Goal: Transaction & Acquisition: Subscribe to service/newsletter

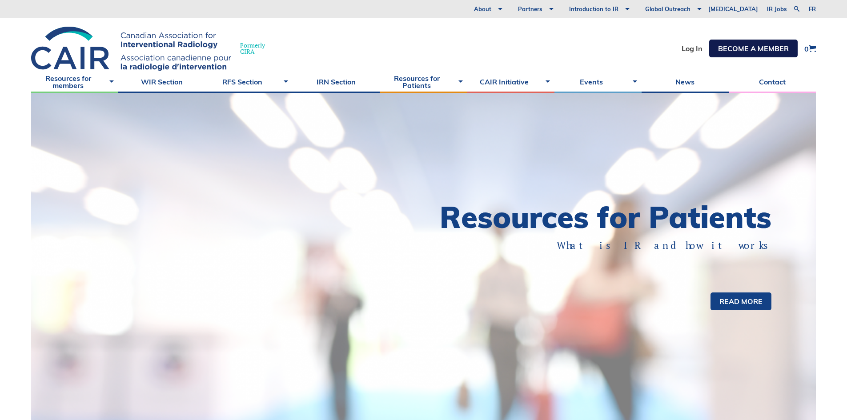
click at [757, 40] on link "Become a member" at bounding box center [754, 49] width 89 height 18
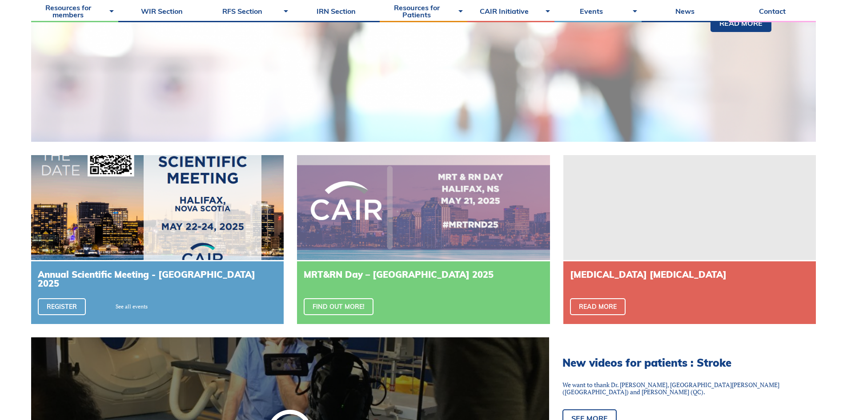
scroll to position [311, 0]
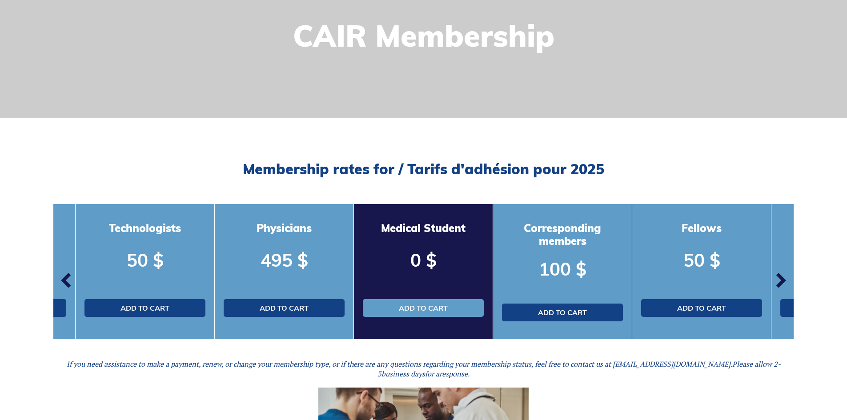
scroll to position [133, 0]
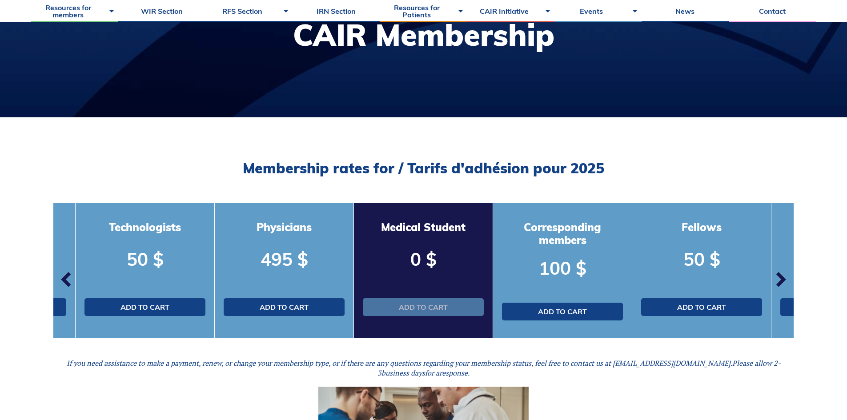
click at [443, 301] on link "Add to cart" at bounding box center [423, 308] width 121 height 18
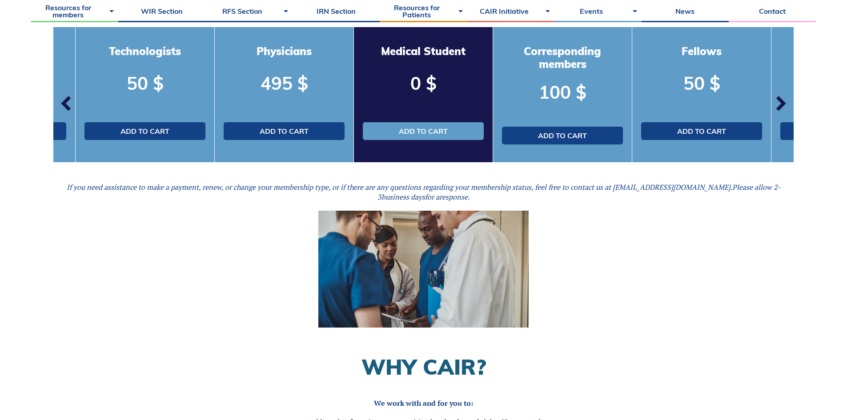
scroll to position [311, 0]
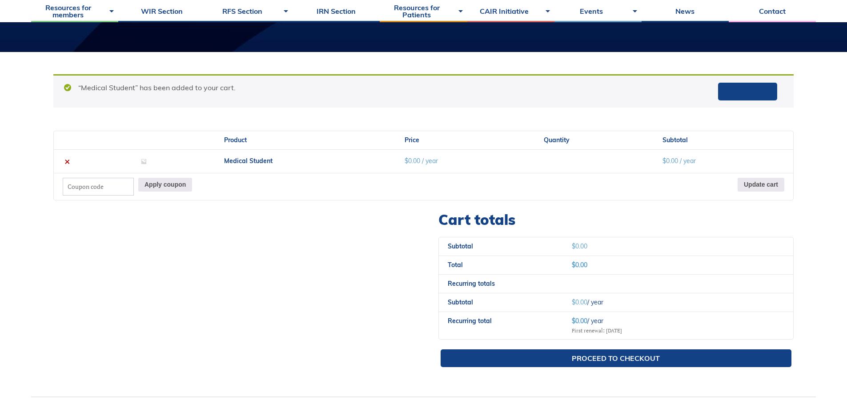
scroll to position [222, 0]
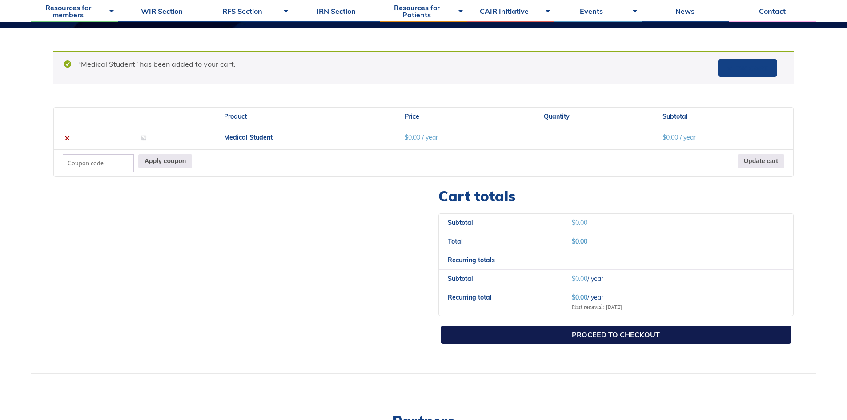
click at [505, 331] on link "Proceed to checkout" at bounding box center [616, 335] width 351 height 18
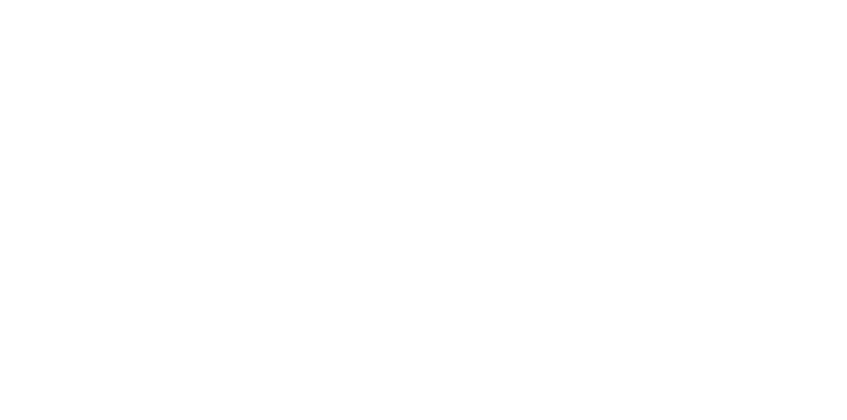
select select "QC"
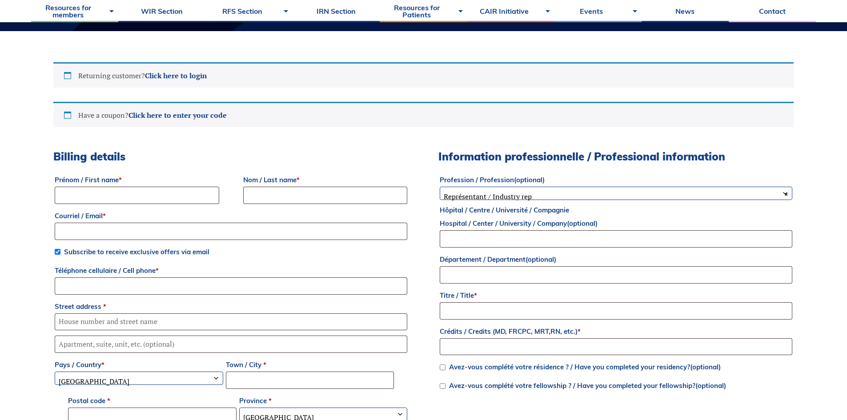
scroll to position [222, 0]
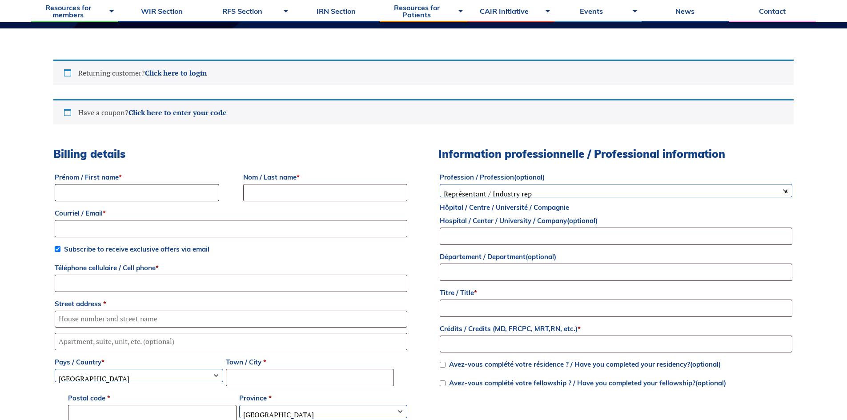
click at [117, 196] on input "Prénom / First name *" at bounding box center [137, 192] width 165 height 17
type input "Jonathan"
type input "Castiel"
type input "[PERSON_NAME][EMAIL_ADDRESS][DOMAIN_NAME]"
click at [128, 248] on span "Subscribe to receive exclusive offers via email" at bounding box center [136, 249] width 145 height 8
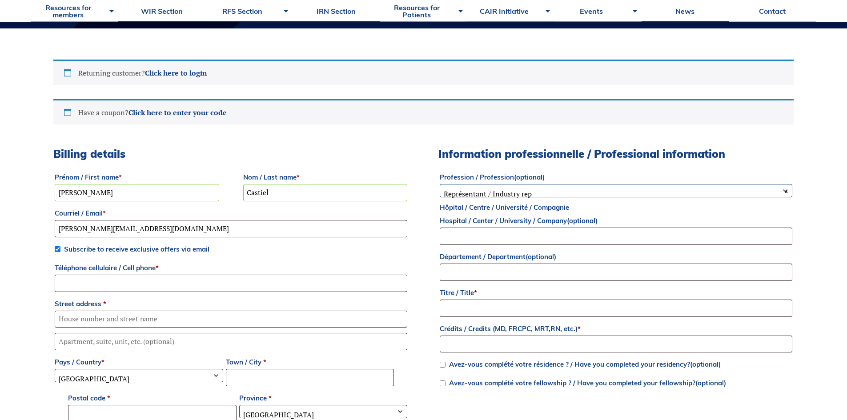
click at [61, 248] on input "Subscribe to receive exclusive offers via email" at bounding box center [58, 249] width 6 height 6
checkbox input "false"
click at [121, 282] on input "Téléphone cellulaire / Cell phone *" at bounding box center [231, 283] width 353 height 17
type input "5144755277"
drag, startPoint x: 119, startPoint y: 312, endPoint x: 119, endPoint y: 320, distance: 8.0
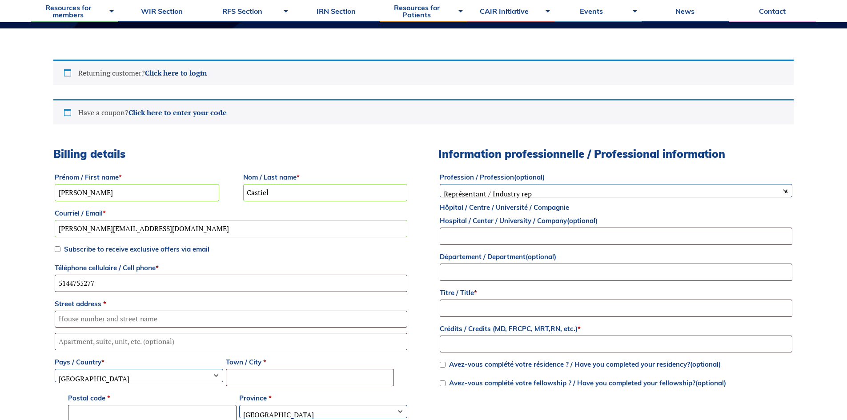
click at [119, 315] on p "Street address *" at bounding box center [230, 312] width 355 height 33
click at [119, 321] on input "Street address *" at bounding box center [231, 319] width 353 height 17
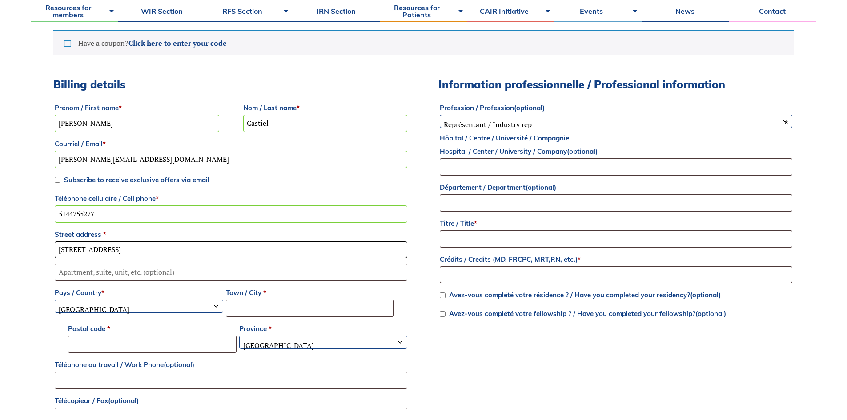
scroll to position [311, 0]
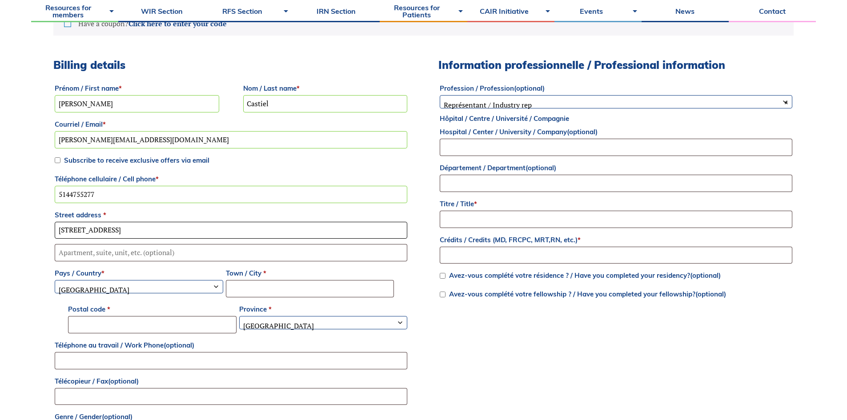
type input "92 rue Hampstead"
click at [245, 284] on input "Town / City *" at bounding box center [310, 288] width 169 height 17
type input "M"
type input "Hampstead"
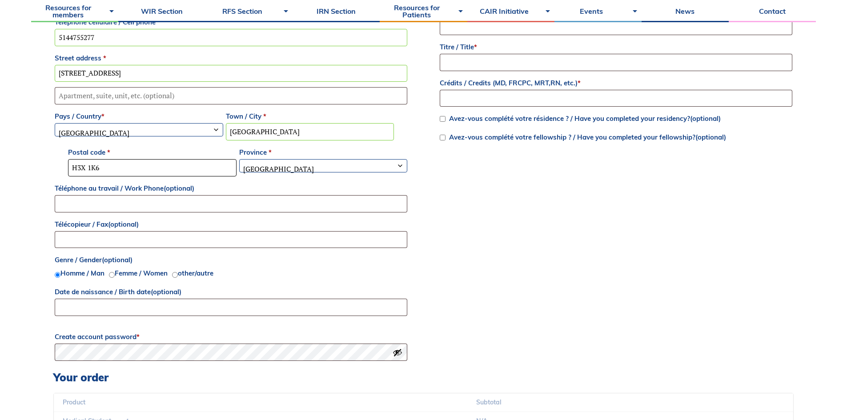
scroll to position [489, 0]
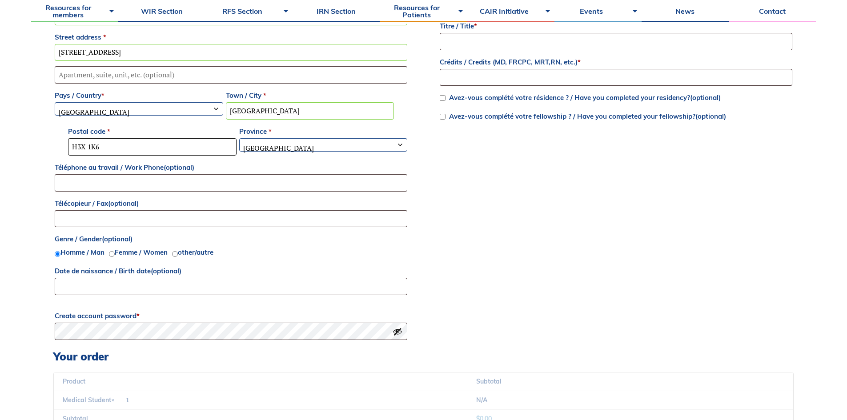
type input "H3X 1K6"
click at [231, 289] on input "Date de naissance / Birth date (optional)" at bounding box center [231, 286] width 353 height 17
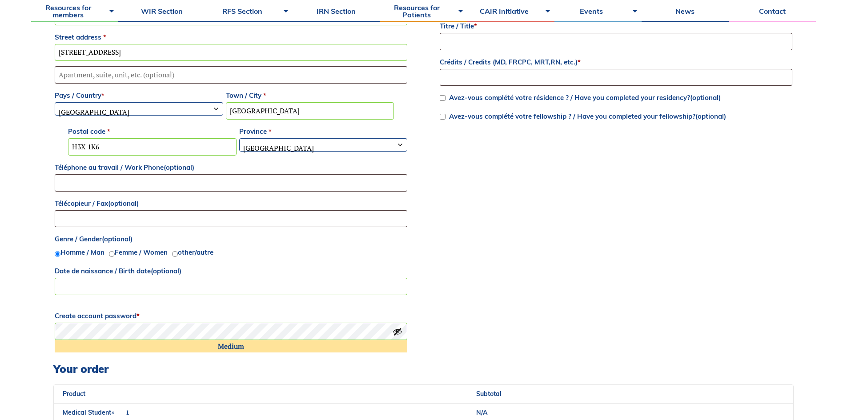
click at [396, 334] on button "Show password" at bounding box center [398, 332] width 10 height 10
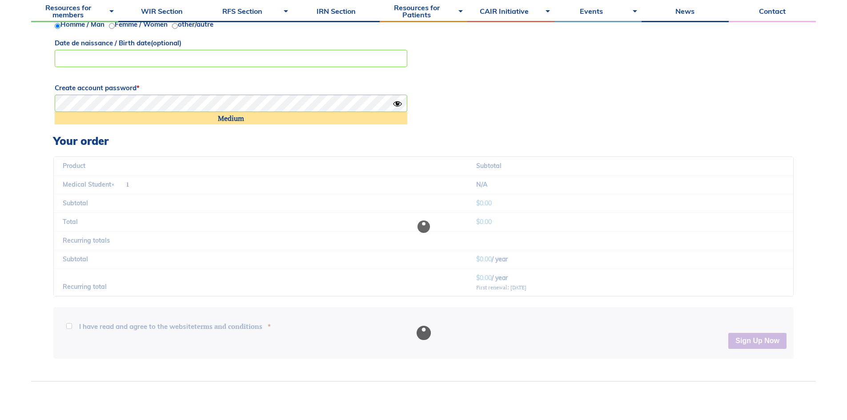
scroll to position [756, 0]
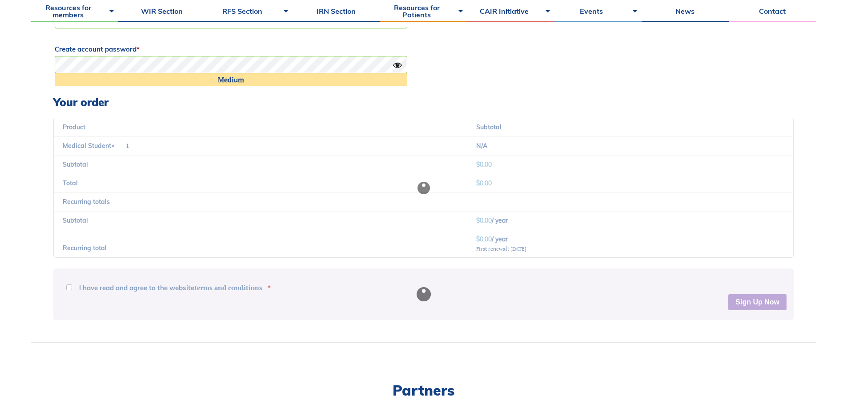
click at [588, 319] on div at bounding box center [423, 295] width 741 height 52
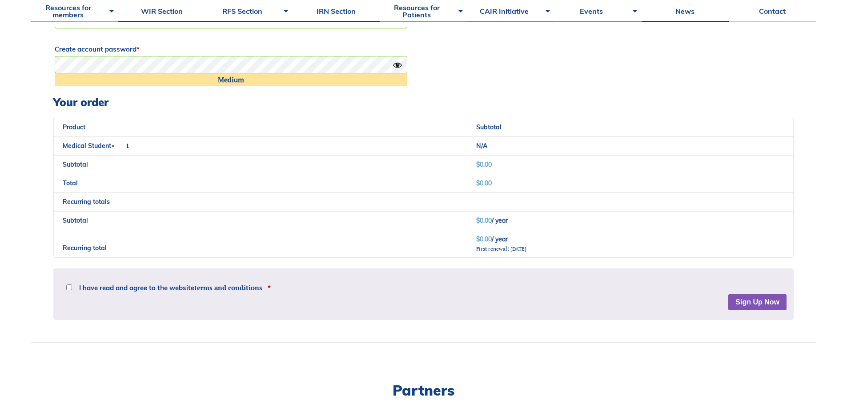
click at [190, 293] on label "I have read and agree to the website terms and conditions *" at bounding box center [168, 288] width 205 height 13
click at [72, 291] on input "I have read and agree to the website terms and conditions *" at bounding box center [69, 288] width 6 height 6
checkbox input "true"
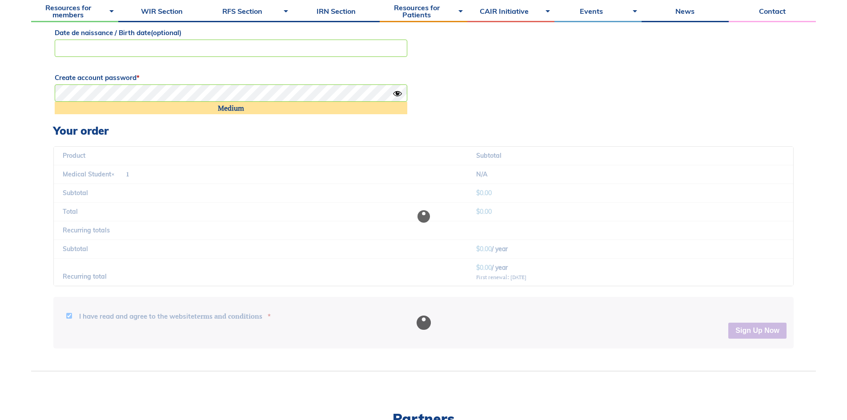
scroll to position [712, 0]
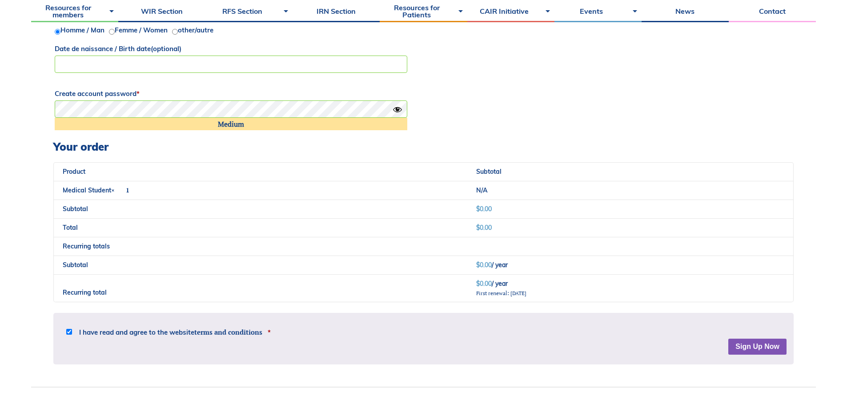
click at [746, 328] on p "I have read and agree to the website terms and conditions *" at bounding box center [424, 328] width 726 height 16
click at [749, 346] on button "Sign Up Now" at bounding box center [758, 347] width 58 height 16
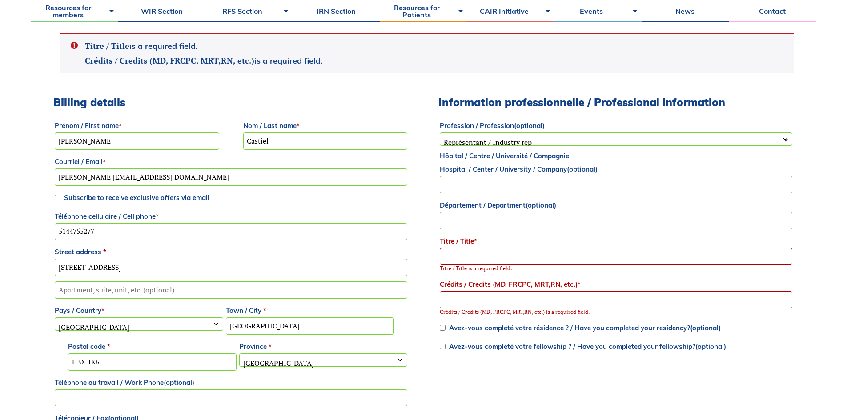
scroll to position [326, 0]
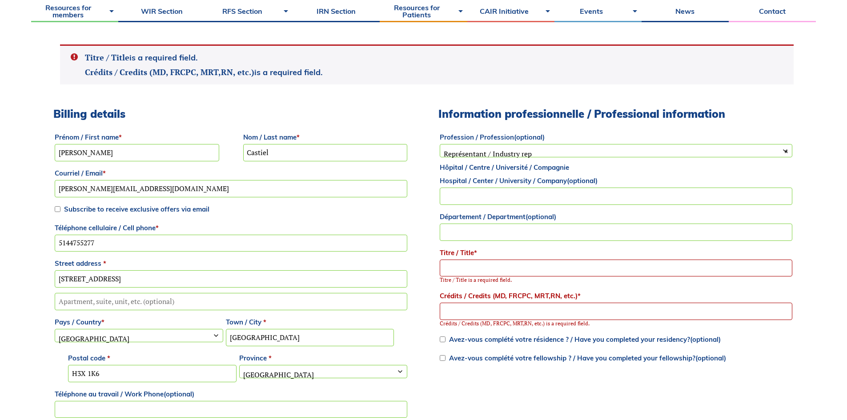
click at [513, 261] on input "Titre / Title *" at bounding box center [616, 268] width 353 height 17
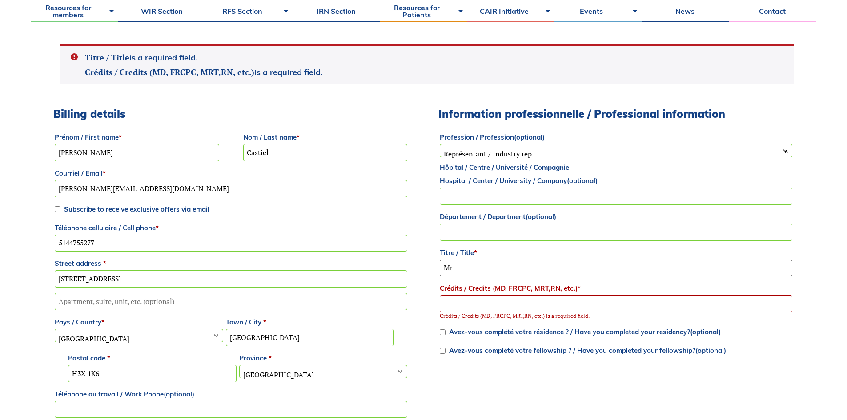
type input "Mr"
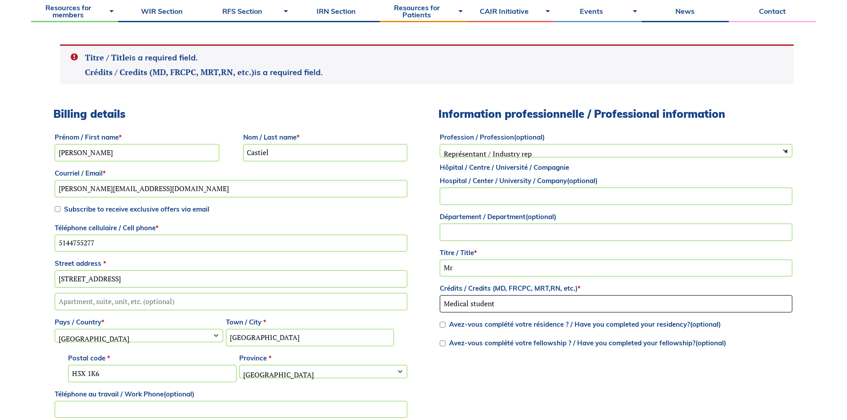
type input "Medical student"
click at [549, 391] on div "Billing details Prénom / First name * Jonathan Nom / Last name * Castiel Courri…" at bounding box center [423, 349] width 741 height 482
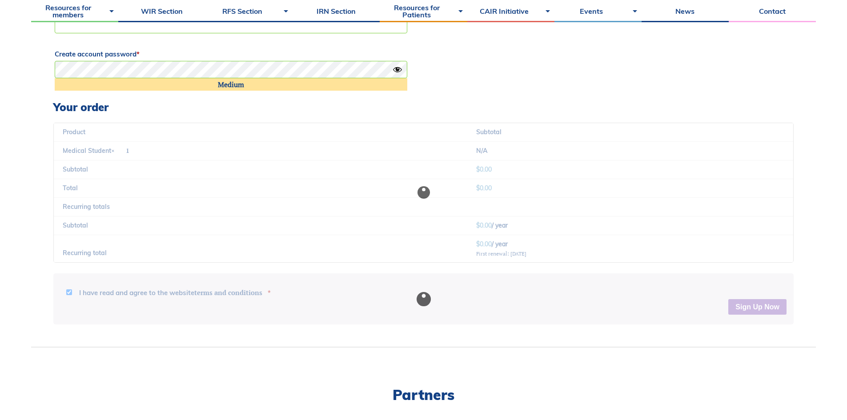
scroll to position [815, 0]
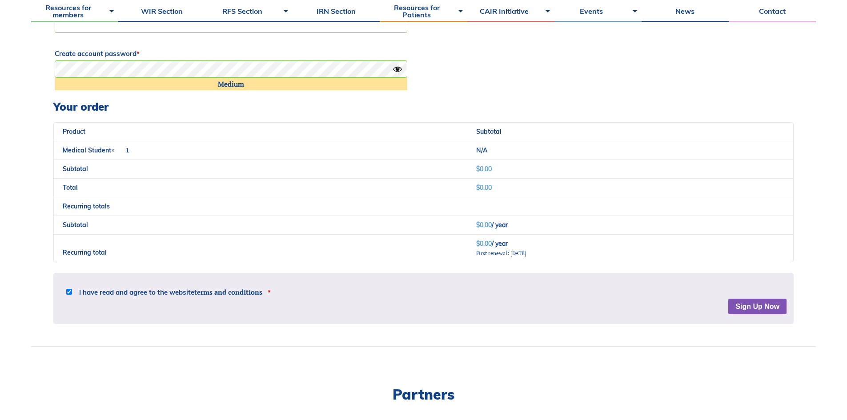
click at [744, 299] on button "Sign Up Now" at bounding box center [758, 307] width 58 height 16
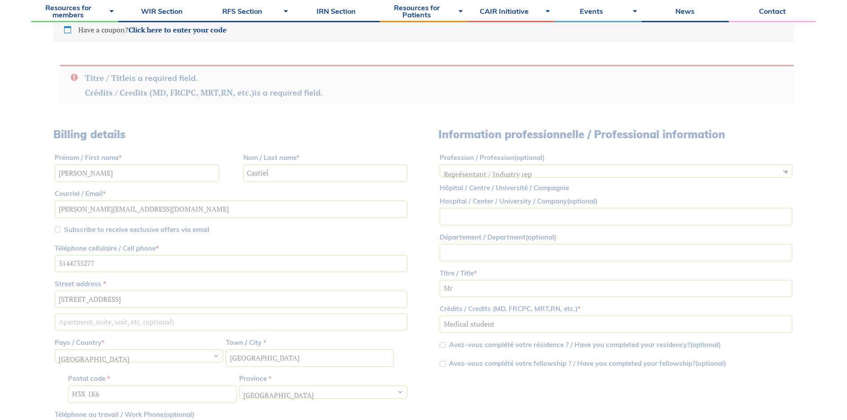
scroll to position [148, 0]
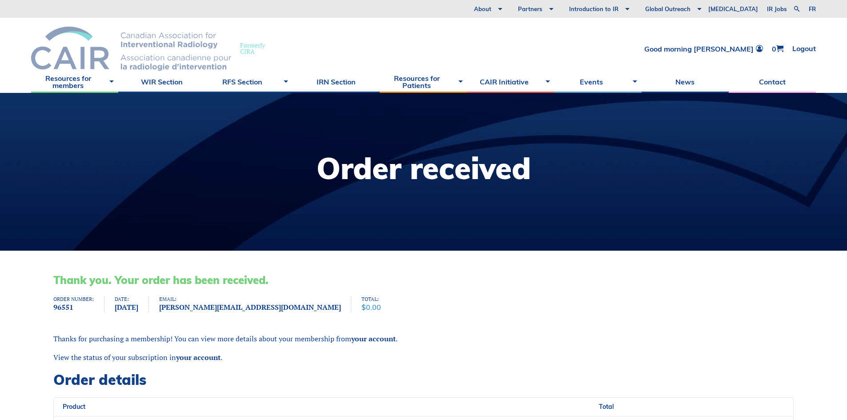
click at [86, 68] on img at bounding box center [131, 49] width 200 height 44
